Goal: Task Accomplishment & Management: Manage account settings

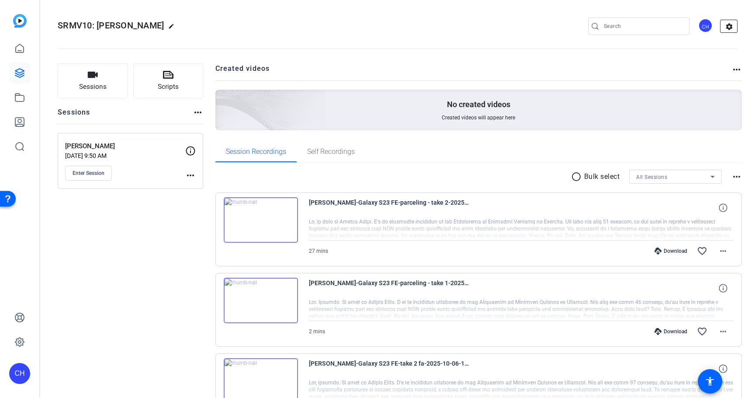
click at [727, 25] on mat-icon "settings" at bounding box center [729, 26] width 17 height 13
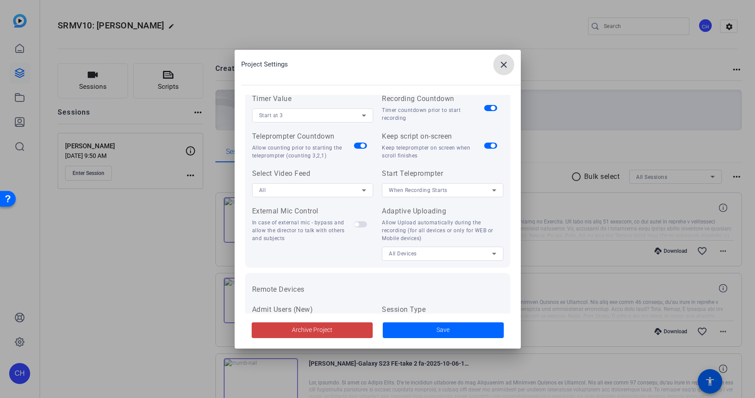
scroll to position [176, 0]
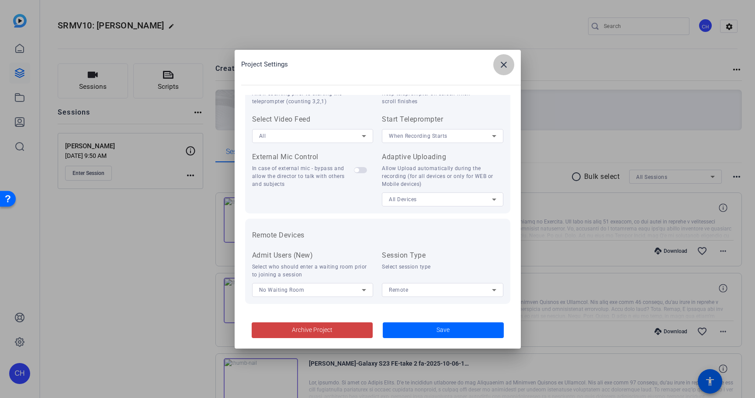
click at [507, 68] on mat-icon "close" at bounding box center [504, 64] width 10 height 10
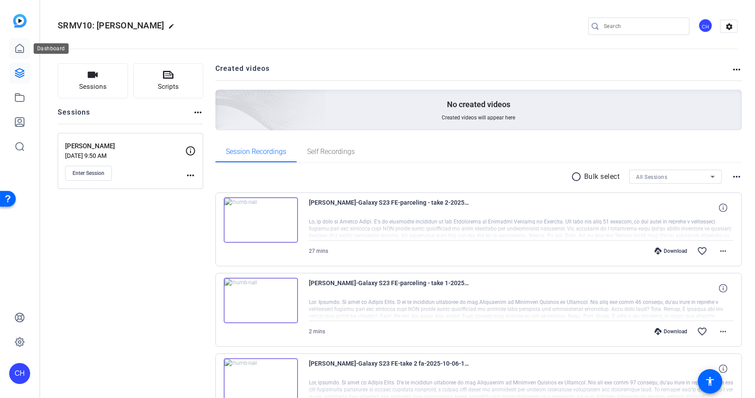
click at [18, 48] on icon at bounding box center [19, 48] width 10 height 10
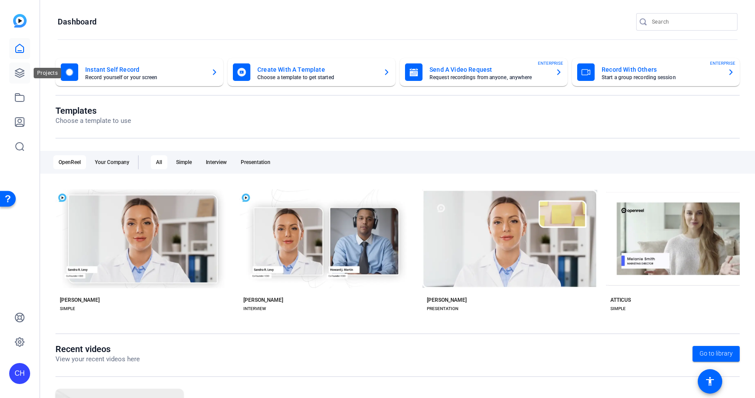
click at [20, 73] on icon at bounding box center [19, 73] width 10 height 10
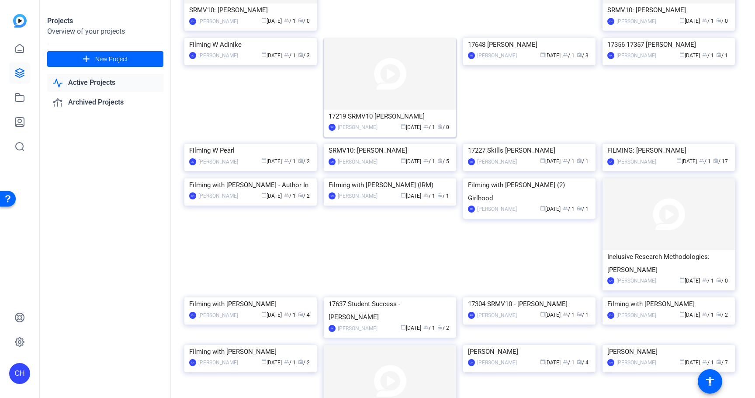
scroll to position [723, 0]
click at [405, 143] on img at bounding box center [390, 143] width 132 height 0
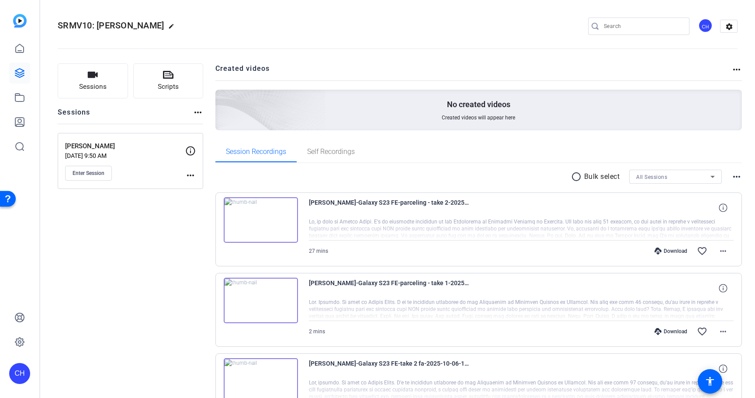
click at [193, 175] on mat-icon "more_horiz" at bounding box center [190, 175] width 10 height 10
click at [175, 232] on div at bounding box center [377, 199] width 755 height 398
click at [741, 177] on mat-icon "more_horiz" at bounding box center [737, 176] width 10 height 10
click at [747, 173] on div at bounding box center [377, 199] width 755 height 398
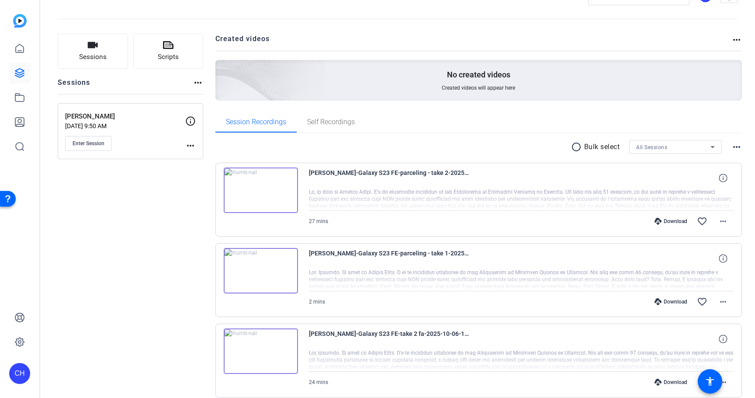
scroll to position [28, 0]
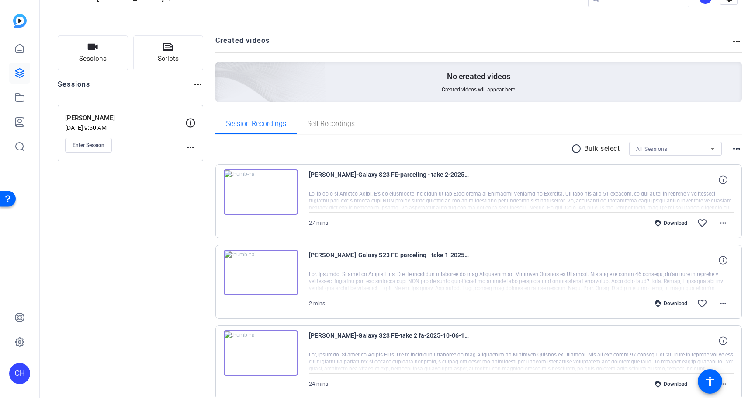
click at [190, 146] on mat-icon "more_horiz" at bounding box center [190, 147] width 10 height 10
click at [206, 158] on span "Edit Session" at bounding box center [212, 160] width 40 height 10
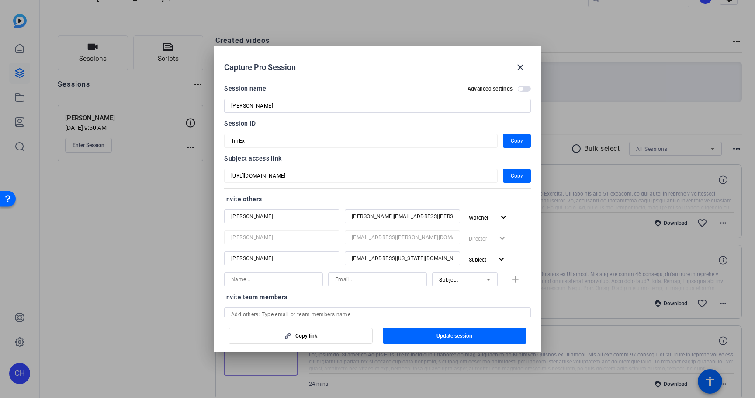
click at [242, 279] on input at bounding box center [273, 279] width 85 height 10
type input "[PERSON_NAME]"
click at [360, 282] on input at bounding box center [377, 279] width 85 height 10
type input "[EMAIL_ADDRESS][DOMAIN_NAME]"
click at [470, 274] on div "Subject" at bounding box center [462, 279] width 47 height 11
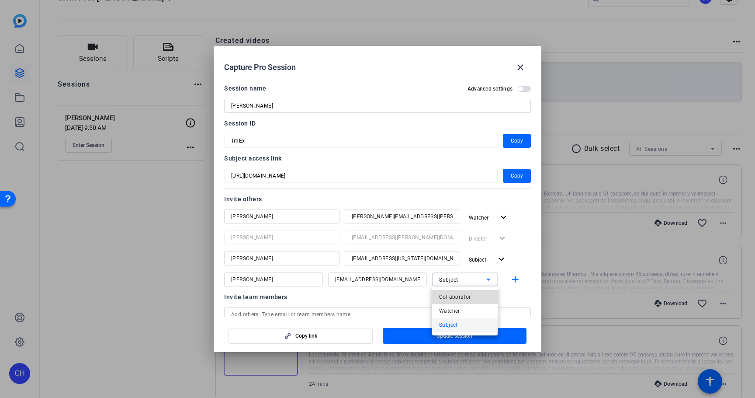
click at [465, 295] on span "Collaborator" at bounding box center [455, 297] width 32 height 10
click at [514, 280] on mat-icon "add" at bounding box center [515, 279] width 11 height 11
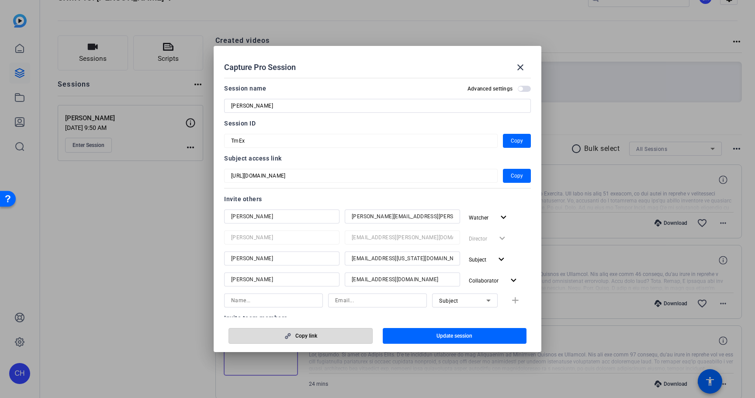
click at [347, 337] on span "button" at bounding box center [300, 335] width 143 height 21
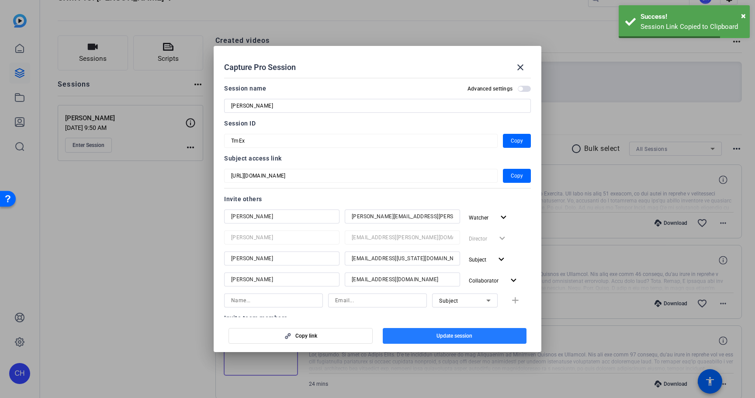
click at [433, 337] on span "button" at bounding box center [455, 335] width 144 height 21
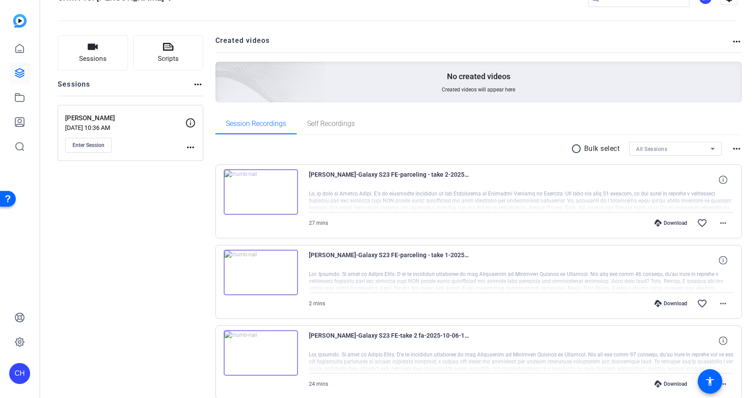
click at [175, 197] on div "Sessions Scripts Sessions more_horiz [PERSON_NAME] [DATE] 10:36 AM Enter Sessio…" at bounding box center [131, 311] width 146 height 552
click at [88, 147] on span "Enter Session" at bounding box center [89, 145] width 32 height 7
click at [722, 227] on mat-icon "more_horiz" at bounding box center [723, 223] width 10 height 10
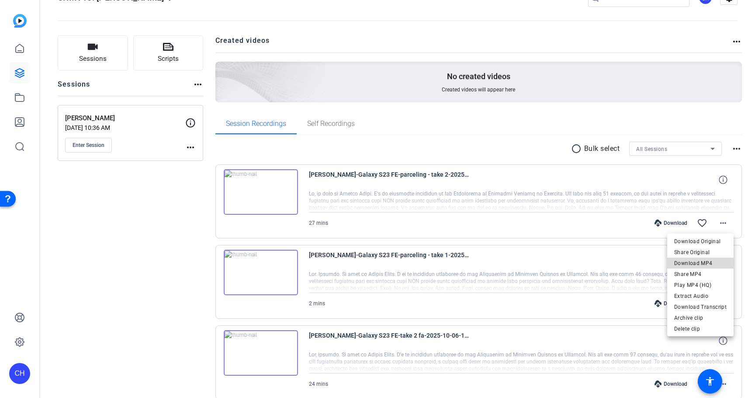
click at [703, 263] on span "Download MP4" at bounding box center [700, 263] width 52 height 10
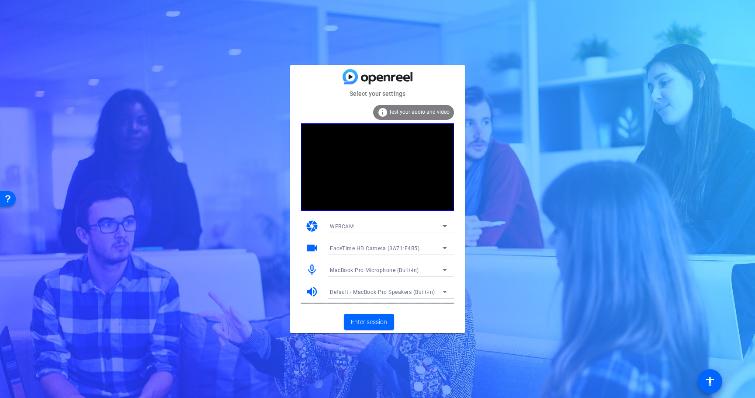
click at [444, 292] on icon at bounding box center [445, 292] width 4 height 2
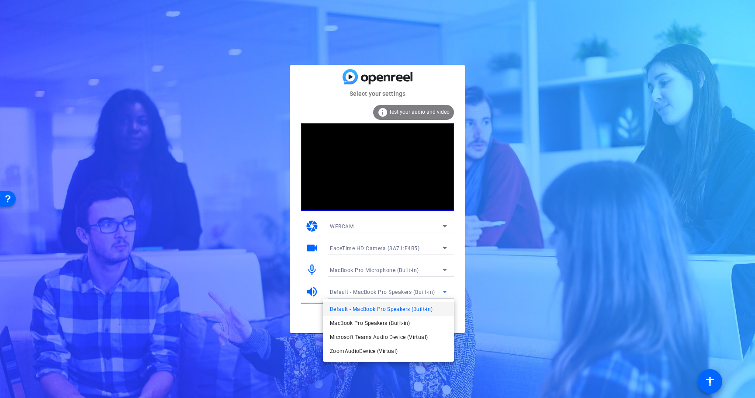
click at [455, 289] on div at bounding box center [377, 199] width 755 height 398
